Goal: Transaction & Acquisition: Book appointment/travel/reservation

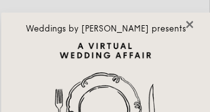
click at [189, 24] on icon at bounding box center [189, 24] width 7 height 7
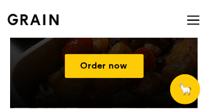
scroll to position [504, 0]
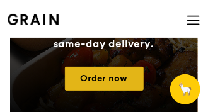
click at [100, 75] on link "Order now" at bounding box center [104, 79] width 79 height 24
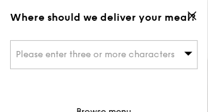
scroll to position [76, 0]
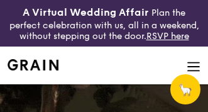
select select
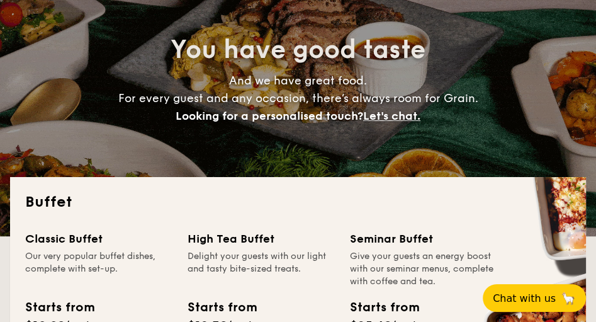
scroll to position [368, 0]
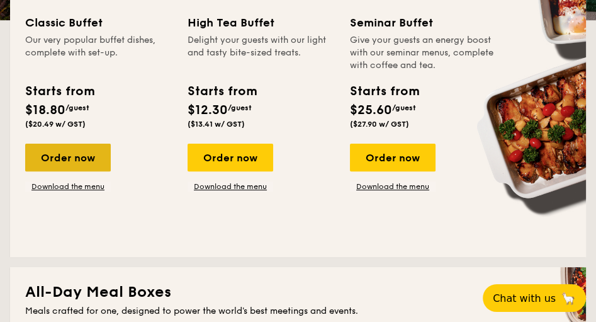
click at [63, 111] on div "Order now" at bounding box center [68, 158] width 86 height 28
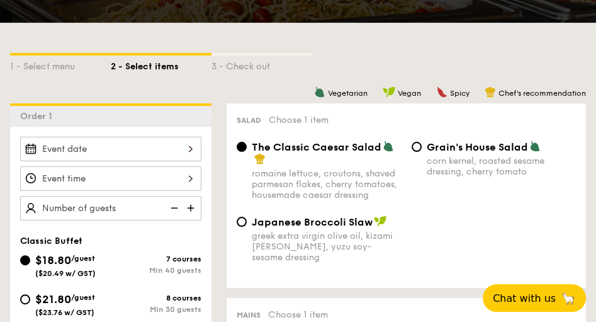
scroll to position [324, 0]
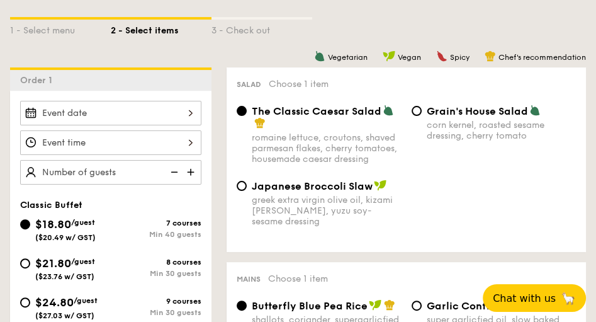
click at [80, 111] on span "/guest" at bounding box center [83, 261] width 24 height 9
click at [30, 111] on input "$21.80 /guest ($23.76 w/ GST) 8 courses Min 30 guests" at bounding box center [25, 263] width 10 height 10
radio input "true"
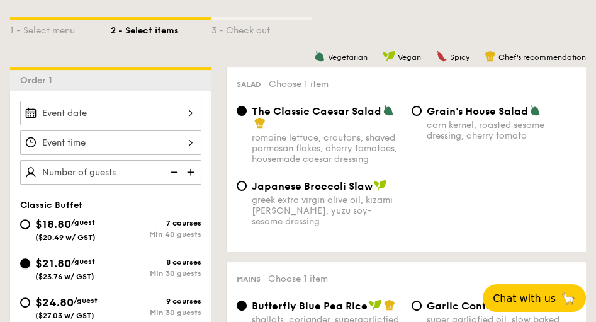
radio input "true"
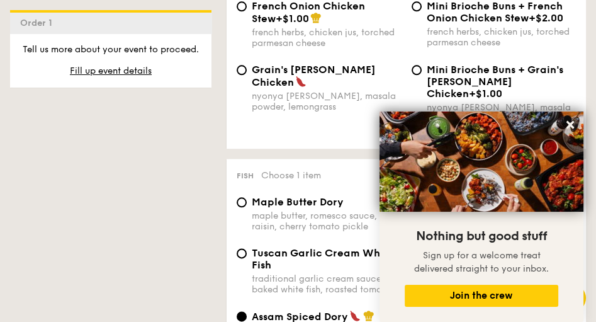
scroll to position [1115, 0]
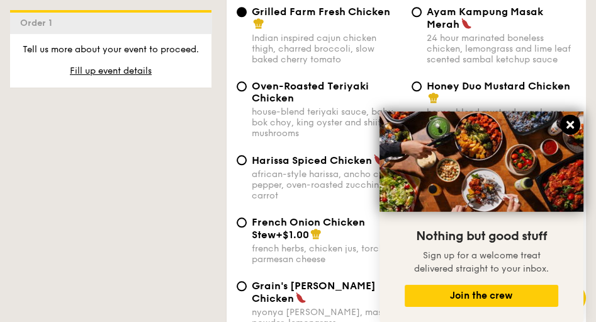
click at [208, 111] on icon at bounding box center [570, 124] width 11 height 11
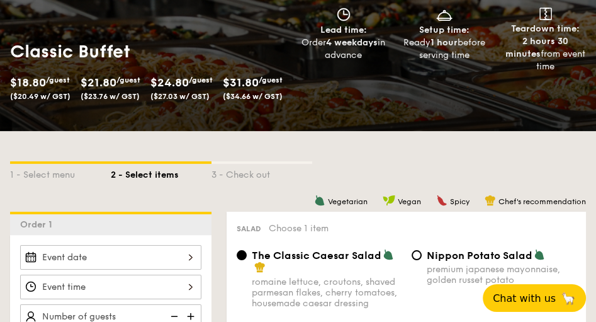
scroll to position [215, 0]
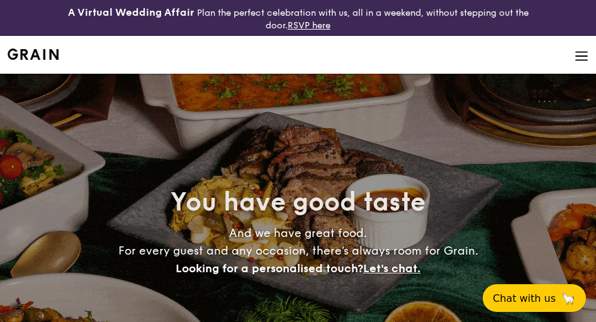
select select
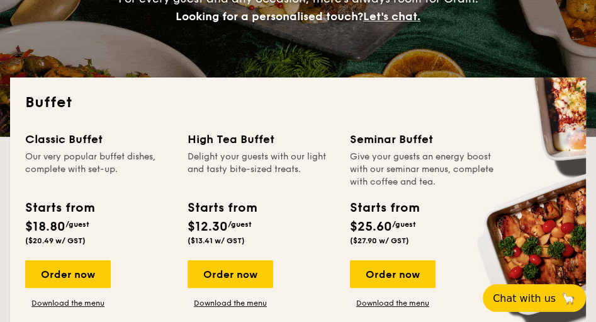
scroll to position [288, 0]
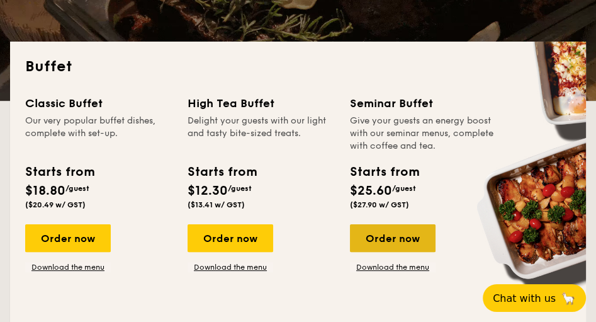
click at [398, 240] on div "Order now" at bounding box center [393, 238] width 86 height 28
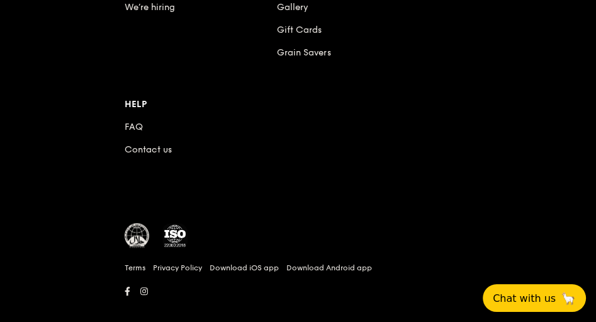
scroll to position [1023, 0]
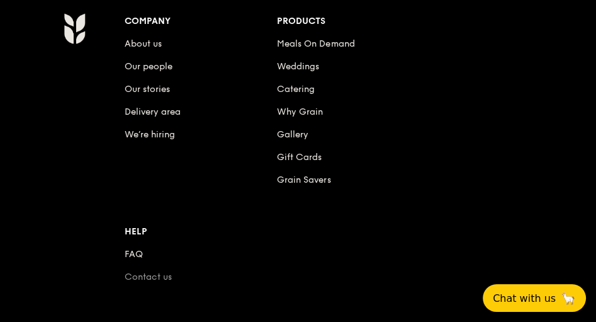
click at [152, 277] on link "Contact us" at bounding box center [148, 276] width 47 height 11
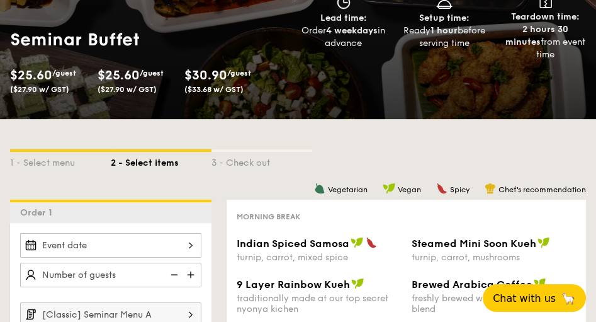
scroll to position [72, 0]
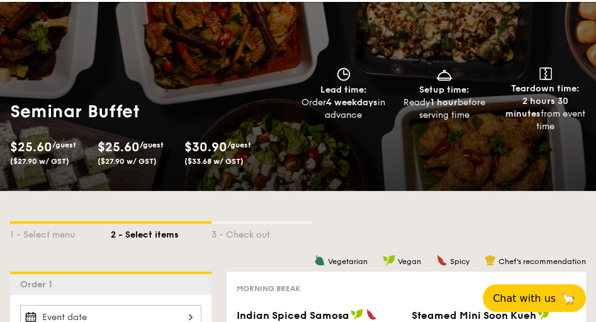
select select
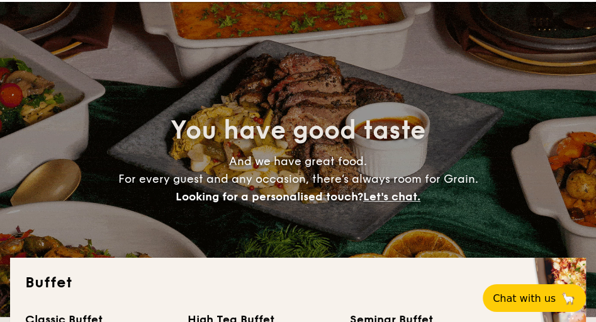
scroll to position [324, 0]
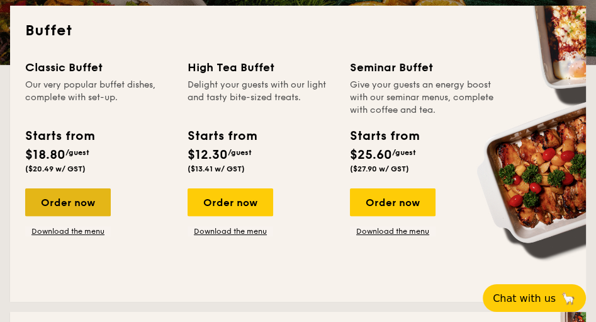
click at [70, 201] on div "Order now" at bounding box center [68, 202] width 86 height 28
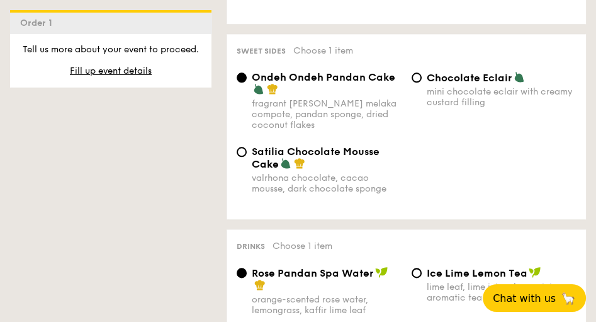
scroll to position [1438, 0]
